Goal: Check status

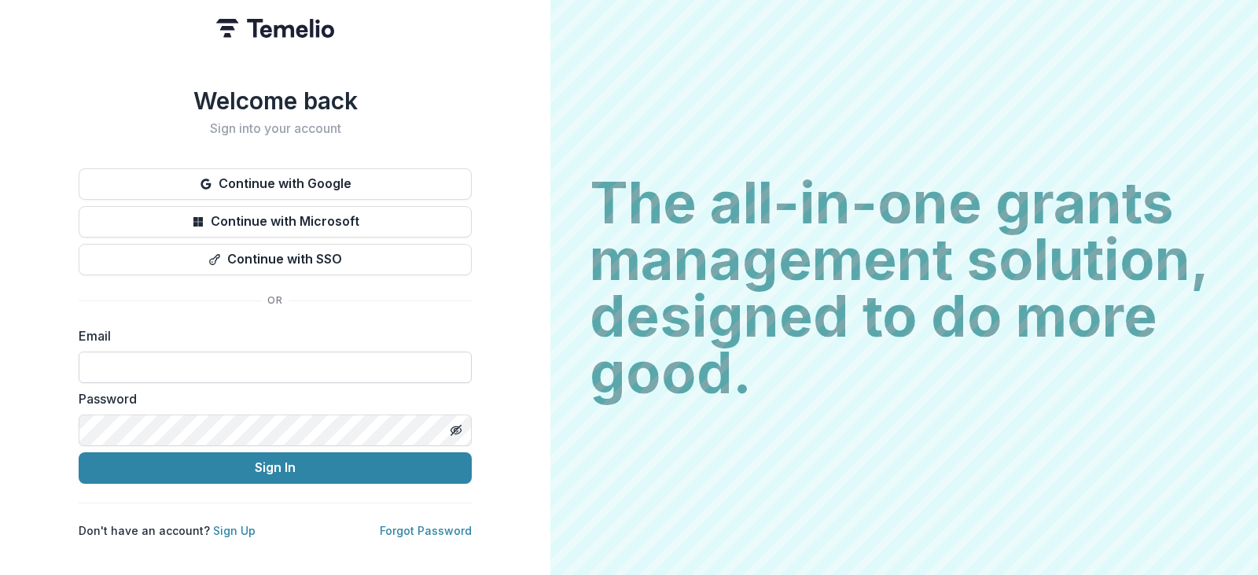
click at [259, 351] on input at bounding box center [275, 366] width 393 height 31
type input "**********"
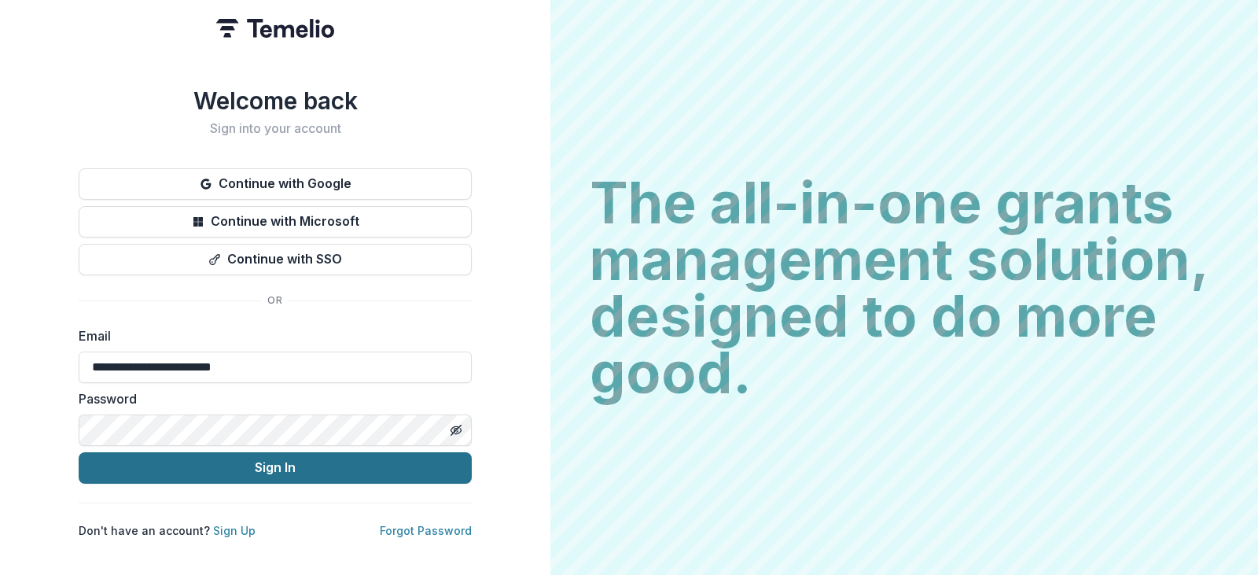
click at [298, 465] on button "Sign In" at bounding box center [275, 467] width 393 height 31
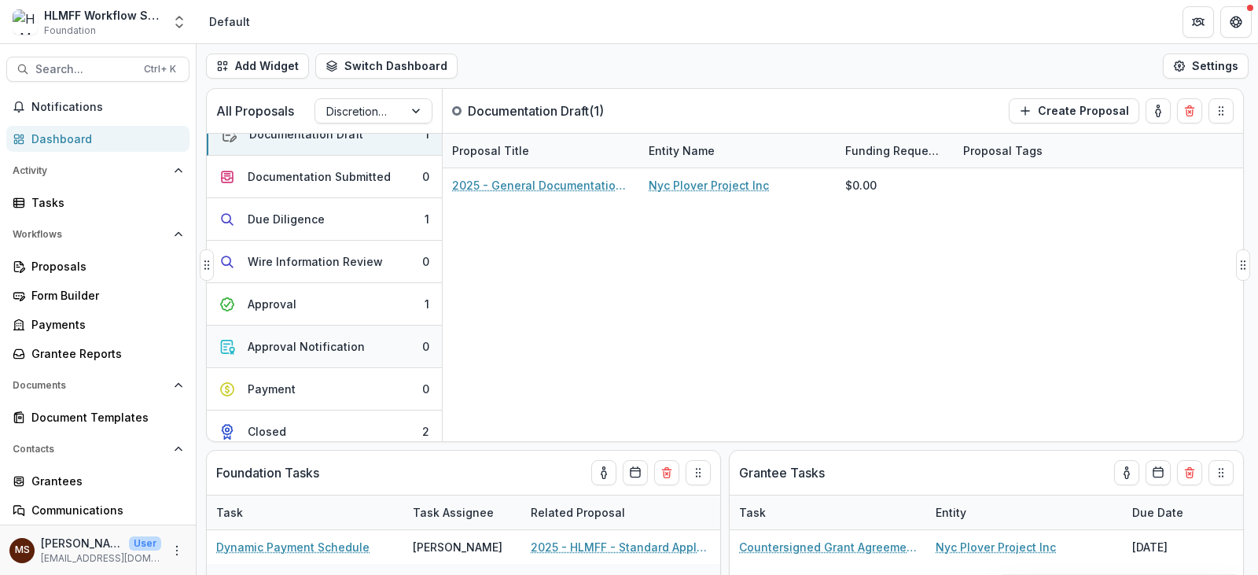
scroll to position [31, 0]
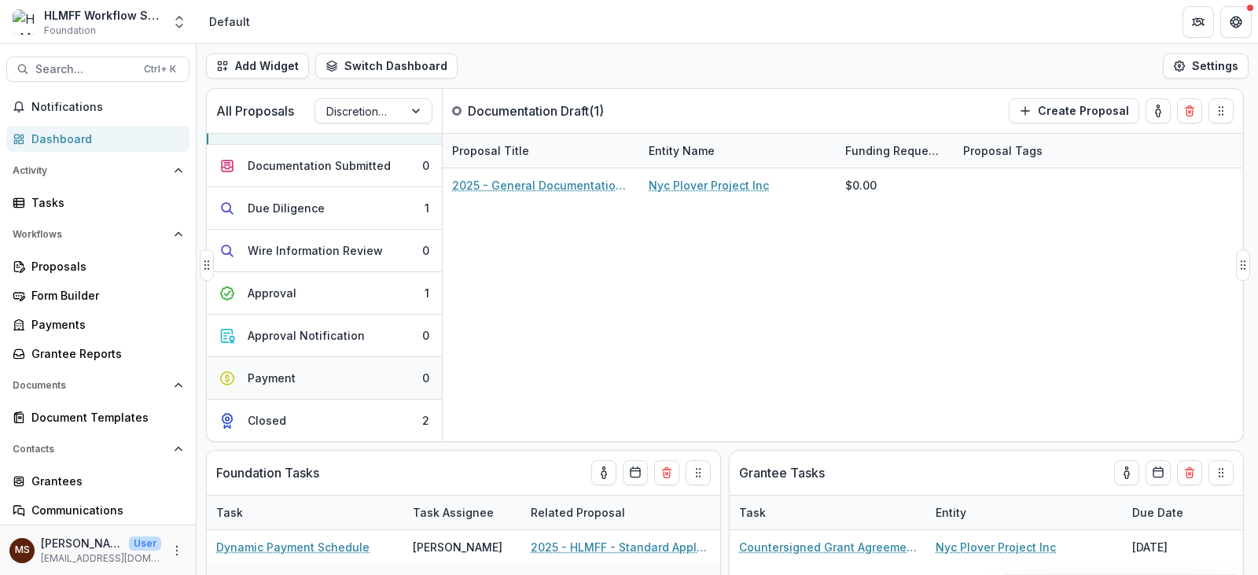
click at [344, 377] on button "Payment 0" at bounding box center [324, 378] width 235 height 42
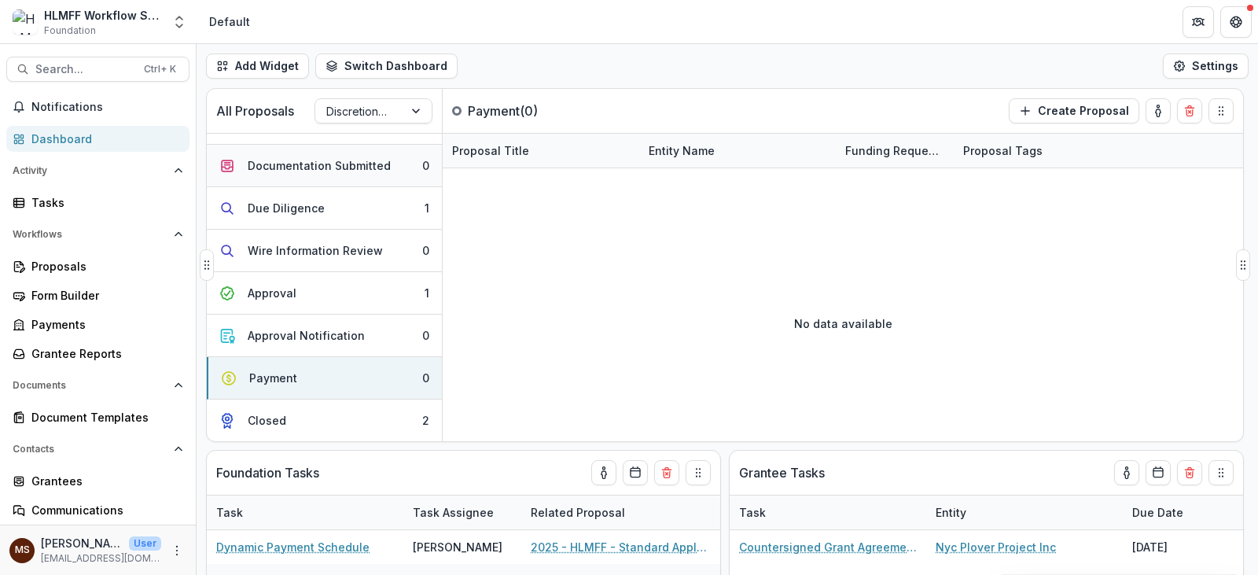
click at [298, 152] on button "Documentation Submitted 0" at bounding box center [324, 166] width 235 height 42
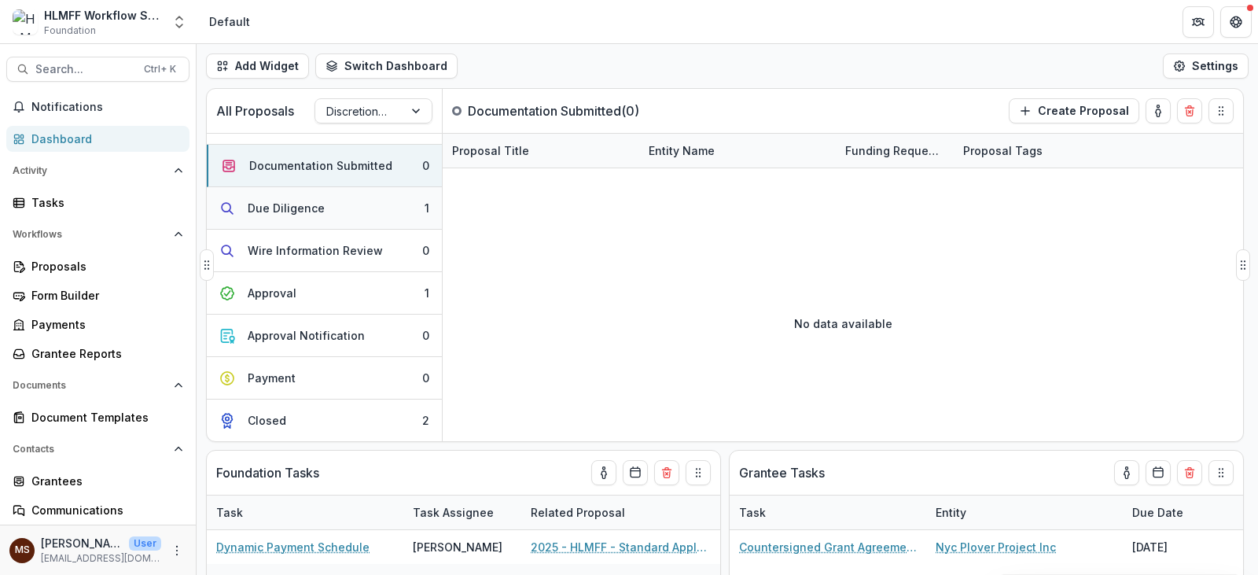
click at [308, 203] on div "Due Diligence" at bounding box center [286, 208] width 77 height 17
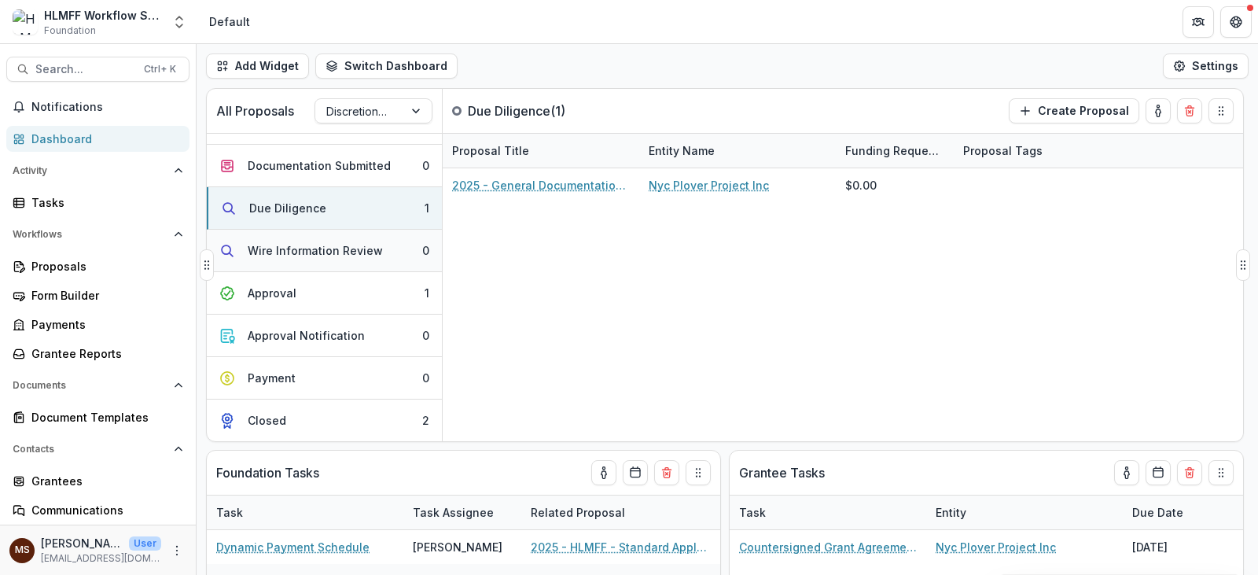
click at [311, 245] on div "Wire Information Review" at bounding box center [315, 250] width 135 height 17
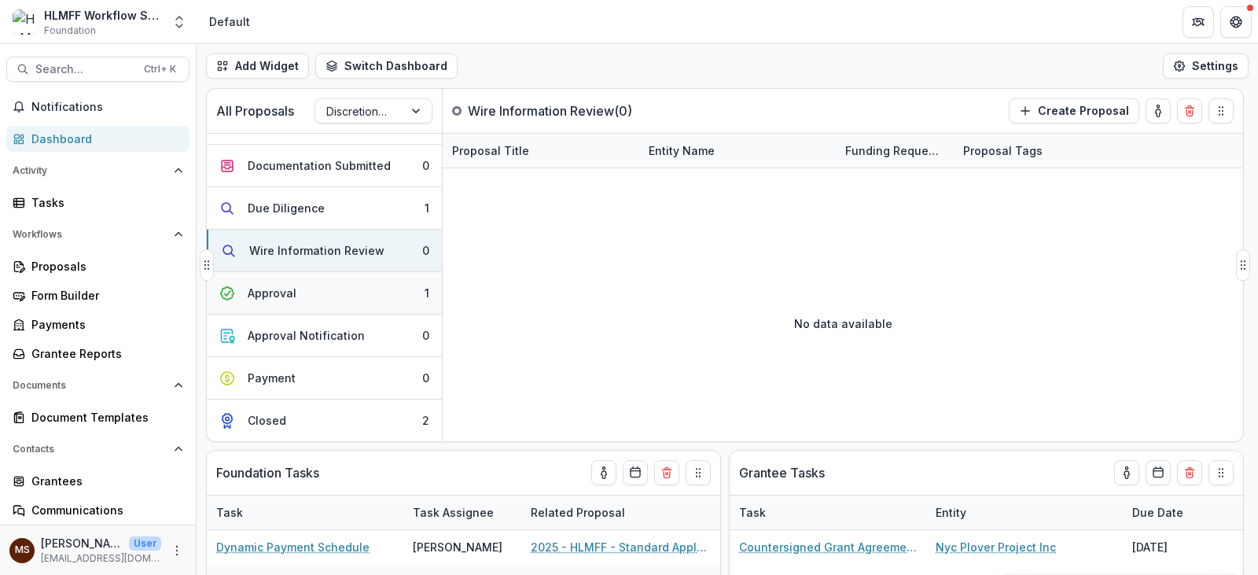
click at [328, 287] on button "Approval 1" at bounding box center [324, 293] width 235 height 42
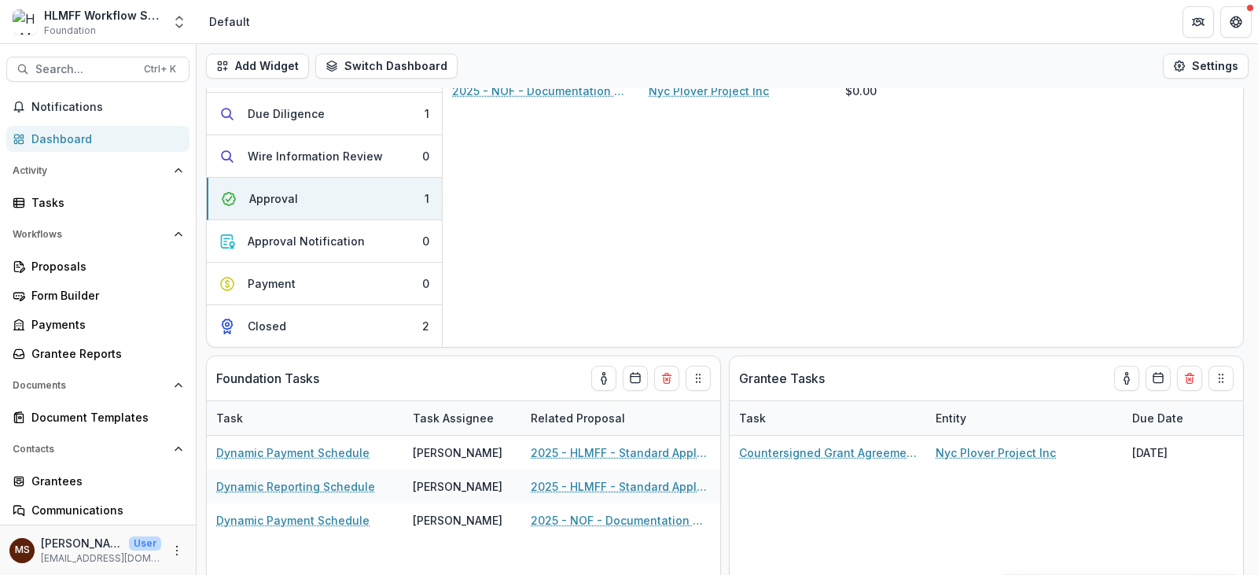
scroll to position [0, 0]
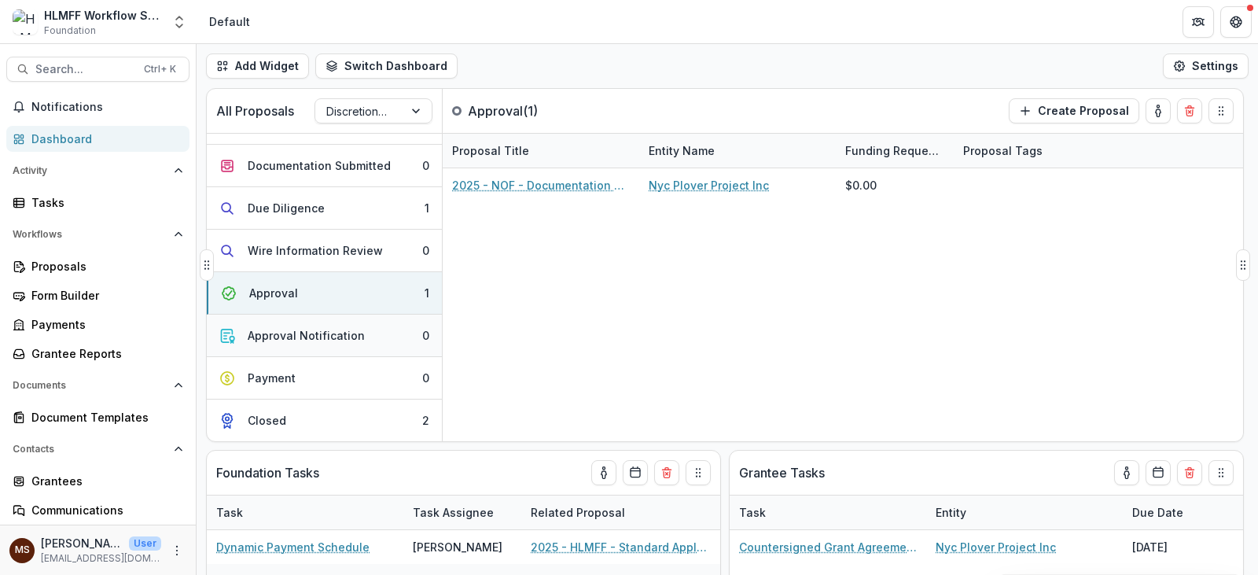
click at [332, 333] on div "Approval Notification" at bounding box center [306, 335] width 117 height 17
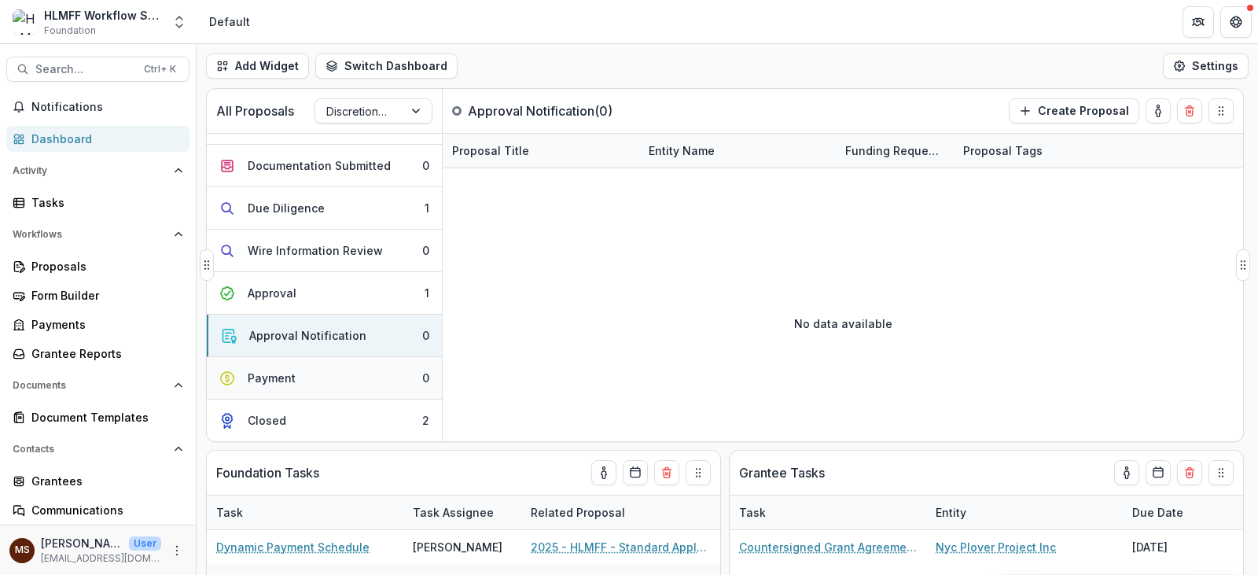
click at [334, 375] on button "Payment 0" at bounding box center [324, 378] width 235 height 42
